Goal: Task Accomplishment & Management: Manage account settings

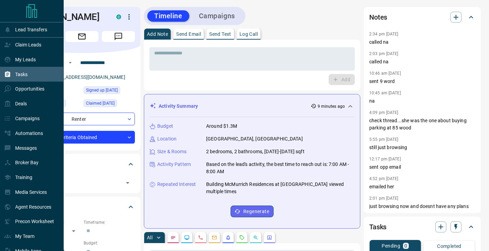
click at [23, 73] on p "Tasks" at bounding box center [21, 75] width 12 height 6
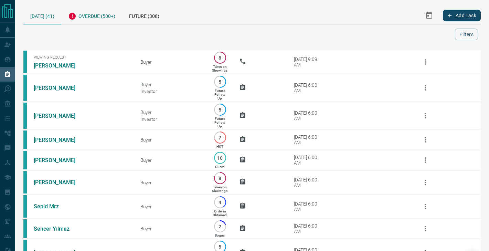
click at [102, 10] on div "Overdue (500+)" at bounding box center [91, 15] width 61 height 17
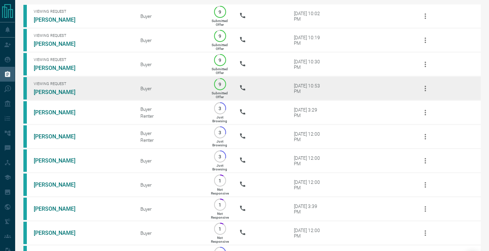
scroll to position [56, 0]
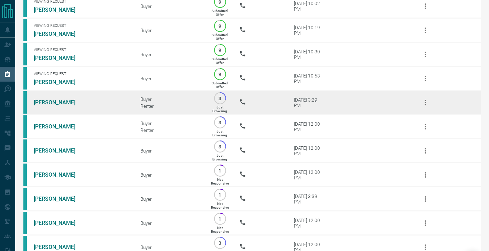
click at [48, 101] on link "[PERSON_NAME]" at bounding box center [60, 102] width 52 height 7
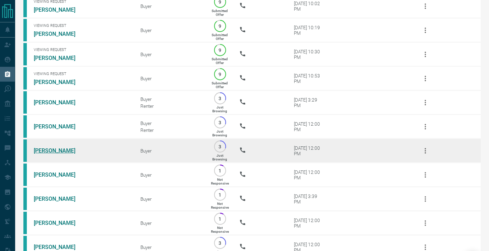
click at [45, 151] on link "[PERSON_NAME]" at bounding box center [60, 150] width 52 height 7
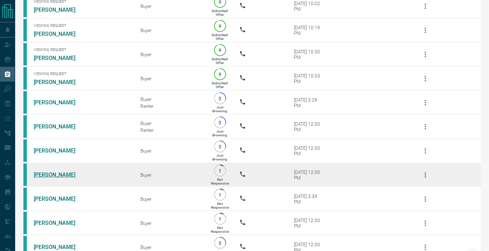
click at [47, 173] on link "[PERSON_NAME]" at bounding box center [60, 175] width 52 height 7
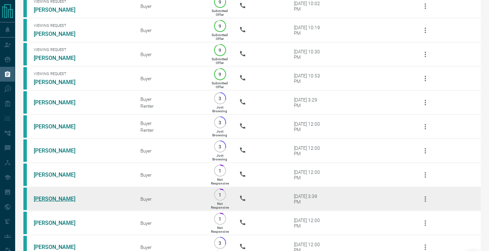
click at [48, 199] on link "[PERSON_NAME]" at bounding box center [60, 199] width 52 height 7
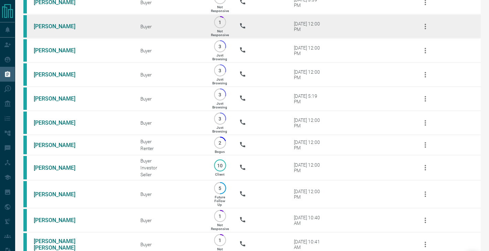
scroll to position [253, 0]
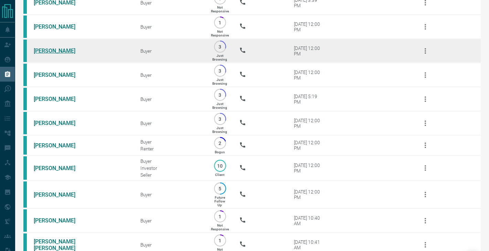
click at [54, 51] on link "[PERSON_NAME]" at bounding box center [60, 51] width 52 height 7
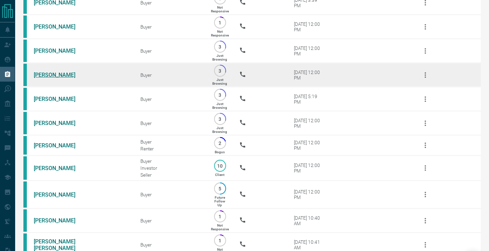
click at [54, 74] on link "[PERSON_NAME]" at bounding box center [60, 75] width 52 height 7
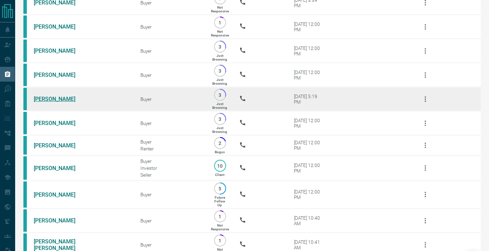
click at [54, 97] on link "[PERSON_NAME]" at bounding box center [60, 99] width 52 height 7
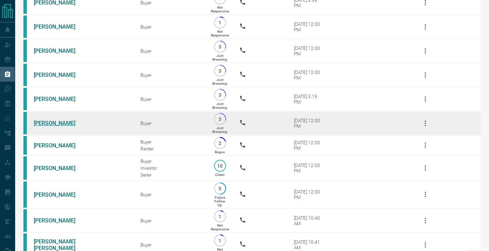
click at [53, 120] on link "[PERSON_NAME]" at bounding box center [60, 123] width 52 height 7
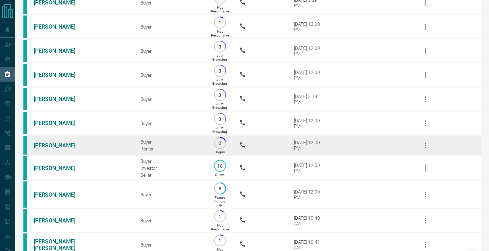
click at [45, 147] on link "[PERSON_NAME]" at bounding box center [60, 145] width 52 height 7
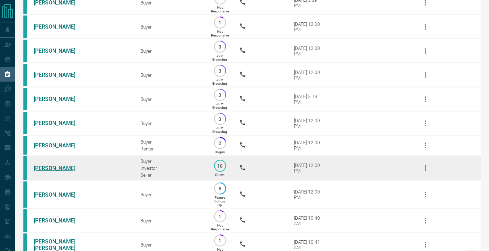
click at [45, 169] on link "[PERSON_NAME]" at bounding box center [60, 168] width 52 height 7
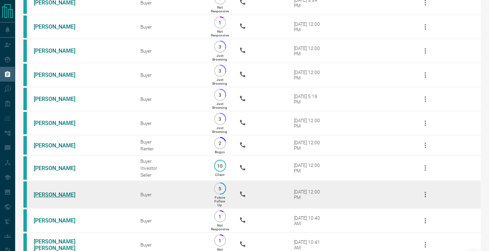
click at [45, 193] on link "[PERSON_NAME]" at bounding box center [60, 194] width 52 height 7
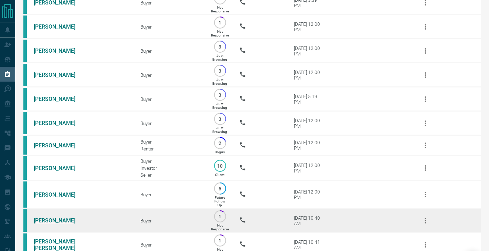
click at [45, 218] on link "[PERSON_NAME]" at bounding box center [60, 220] width 52 height 7
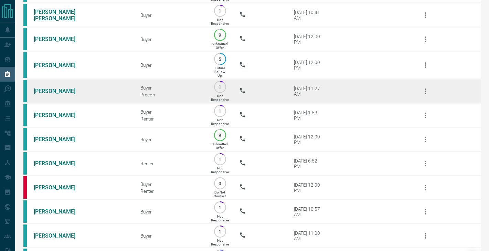
scroll to position [481, 0]
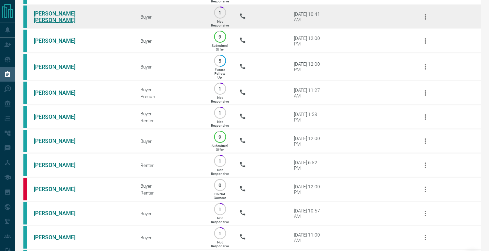
click at [62, 16] on link "[PERSON_NAME] [PERSON_NAME]" at bounding box center [60, 16] width 52 height 13
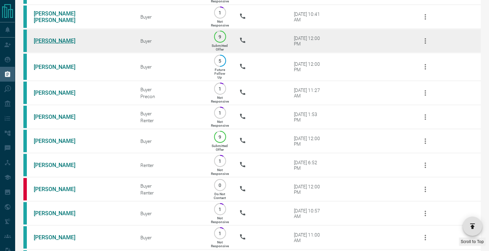
click at [58, 40] on link "[PERSON_NAME]" at bounding box center [60, 41] width 52 height 7
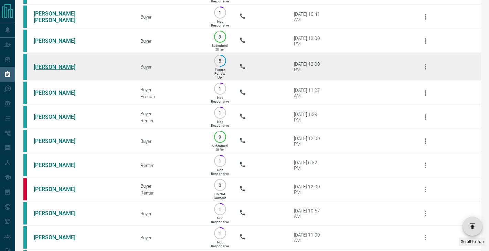
click at [48, 64] on link "[PERSON_NAME]" at bounding box center [60, 67] width 52 height 7
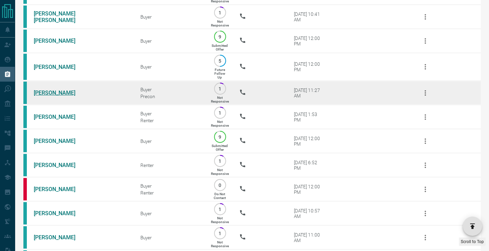
click at [44, 91] on link "[PERSON_NAME]" at bounding box center [60, 93] width 52 height 7
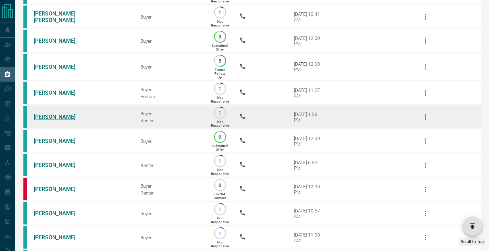
click at [41, 117] on link "[PERSON_NAME]" at bounding box center [60, 117] width 52 height 7
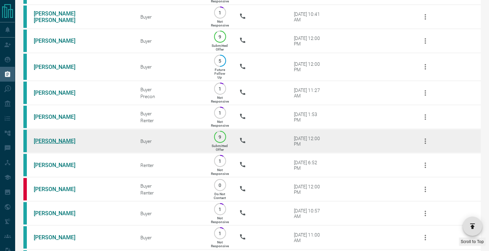
click at [43, 139] on link "[PERSON_NAME]" at bounding box center [60, 141] width 52 height 7
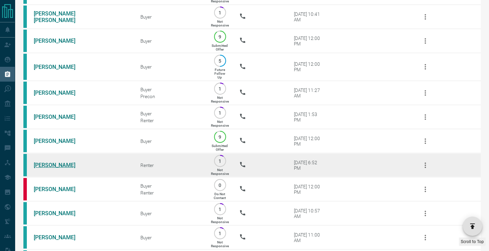
click at [43, 162] on link "[PERSON_NAME]" at bounding box center [60, 165] width 52 height 7
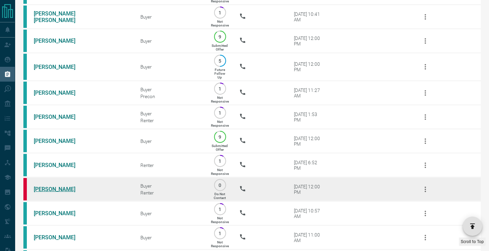
click at [47, 189] on link "[PERSON_NAME]" at bounding box center [60, 189] width 52 height 7
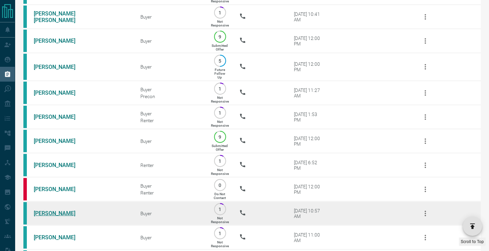
click at [47, 212] on link "[PERSON_NAME]" at bounding box center [60, 213] width 52 height 7
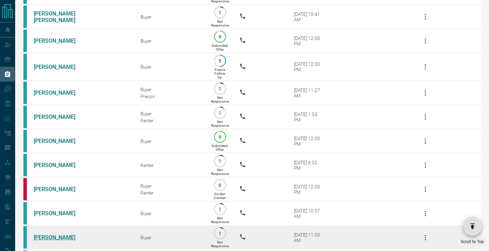
click at [48, 237] on link "[PERSON_NAME]" at bounding box center [60, 237] width 52 height 7
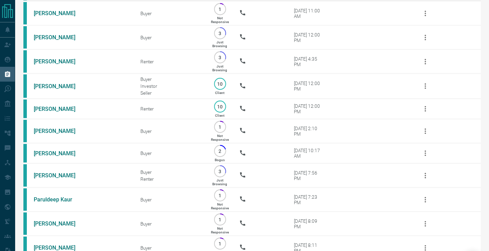
scroll to position [703, 0]
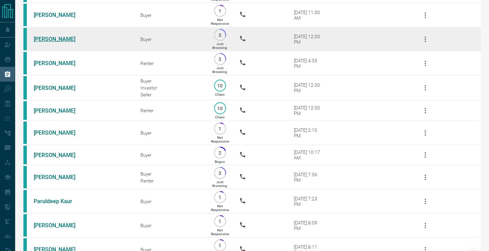
click at [59, 40] on link "[PERSON_NAME]" at bounding box center [60, 39] width 52 height 7
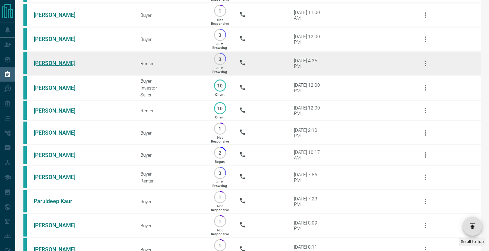
click at [59, 64] on link "[PERSON_NAME]" at bounding box center [60, 63] width 52 height 7
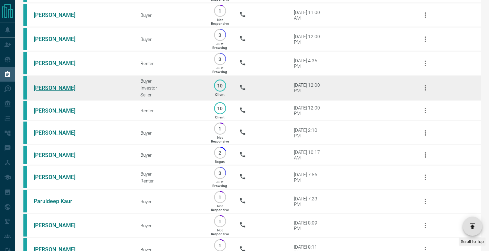
click at [55, 85] on link "[PERSON_NAME]" at bounding box center [60, 88] width 52 height 7
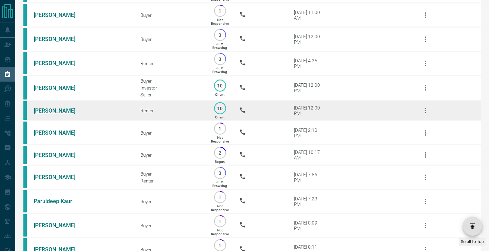
click at [53, 110] on link "[PERSON_NAME]" at bounding box center [60, 110] width 52 height 7
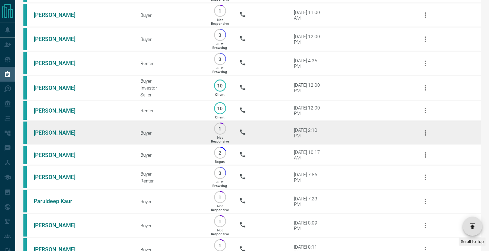
click at [53, 132] on link "[PERSON_NAME]" at bounding box center [60, 132] width 52 height 7
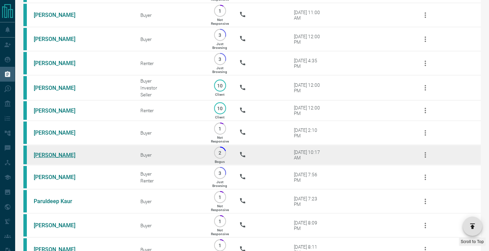
click at [54, 153] on link "[PERSON_NAME]" at bounding box center [60, 155] width 52 height 7
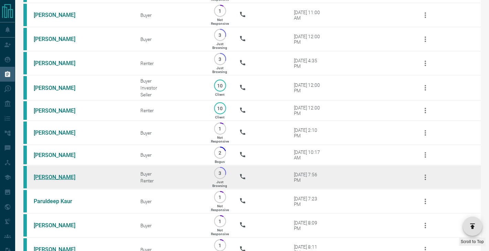
click at [54, 175] on link "[PERSON_NAME]" at bounding box center [60, 177] width 52 height 7
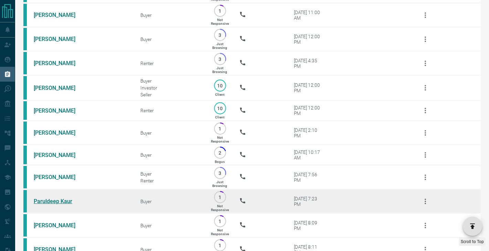
click at [55, 200] on link "Paruldeep Kaur" at bounding box center [60, 201] width 52 height 7
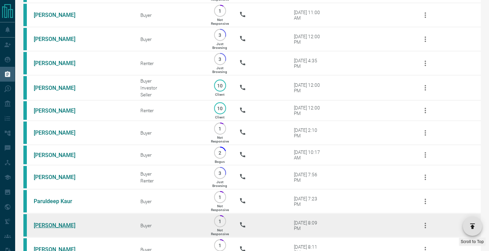
click at [46, 227] on link "[PERSON_NAME]" at bounding box center [60, 225] width 52 height 7
